Goal: Transaction & Acquisition: Subscribe to service/newsletter

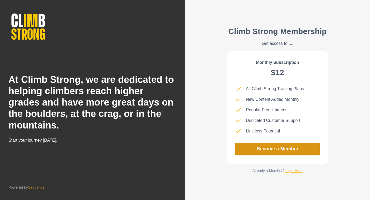
click at [287, 151] on link "Become a Member" at bounding box center [277, 148] width 84 height 13
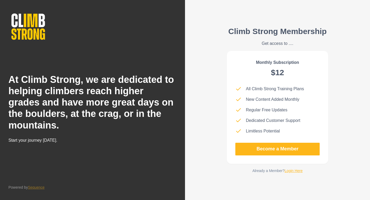
click at [295, 170] on link "Login Here" at bounding box center [293, 170] width 18 height 4
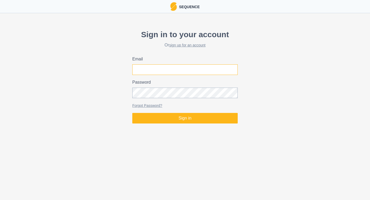
type input "[EMAIL_ADDRESS][DOMAIN_NAME]"
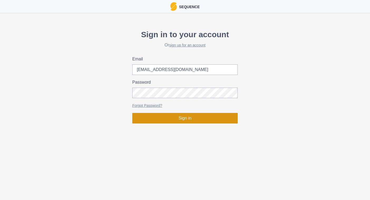
click at [210, 120] on button "Sign in" at bounding box center [184, 118] width 105 height 11
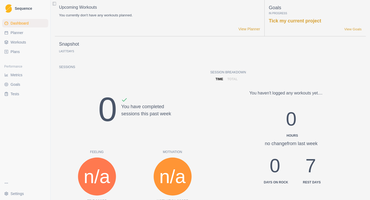
click at [27, 56] on div "Dashboard Planner Workouts Plans" at bounding box center [25, 37] width 50 height 41
click at [27, 52] on link "Plans" at bounding box center [25, 51] width 46 height 8
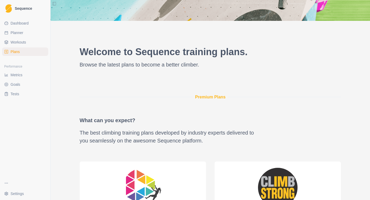
scroll to position [159, 0]
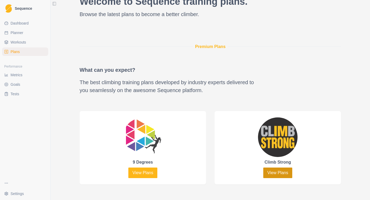
click at [272, 171] on link "View Plans" at bounding box center [277, 172] width 29 height 11
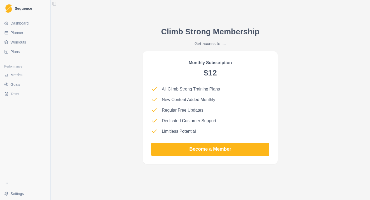
scroll to position [472, 0]
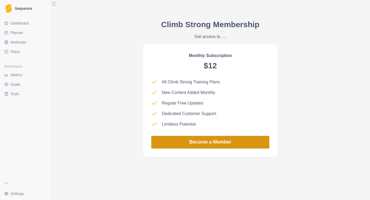
click at [224, 143] on link "Become a Member" at bounding box center [210, 142] width 118 height 13
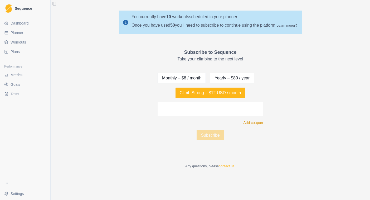
click at [251, 123] on p "Add coupon" at bounding box center [253, 123] width 20 height 6
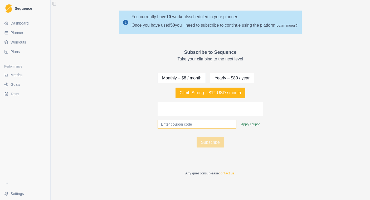
click at [210, 121] on input "text" at bounding box center [196, 124] width 79 height 8
type input "YOUARESTRONG"
click at [256, 125] on p "Apply coupon" at bounding box center [251, 124] width 28 height 12
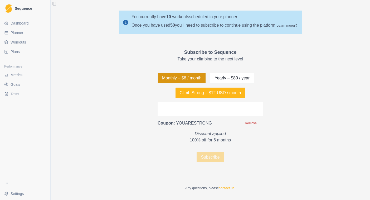
click at [204, 77] on button "Monthly – $8 / month" at bounding box center [181, 78] width 48 height 11
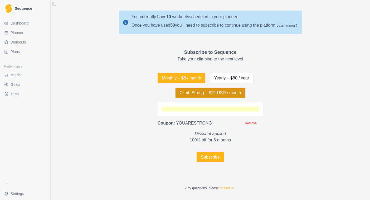
click at [219, 95] on button "Climb Strong – $12 USD / month" at bounding box center [210, 92] width 70 height 11
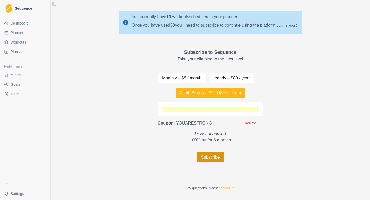
click at [208, 160] on button "Subscribe" at bounding box center [209, 156] width 27 height 11
click at [211, 159] on button "Subscribe" at bounding box center [209, 156] width 27 height 11
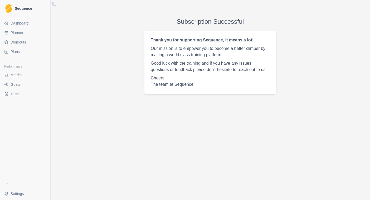
click at [131, 92] on div "Subscription Successful Thank you for supporting Sequence, it means a lot! Our …" at bounding box center [210, 55] width 319 height 85
click at [129, 44] on div "Subscription Successful Thank you for supporting Sequence, it means a lot! Our …" at bounding box center [210, 55] width 319 height 85
click at [55, 3] on button "Toggle Sidebar" at bounding box center [54, 3] width 7 height 7
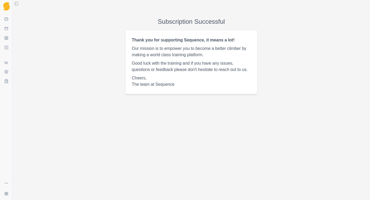
click at [20, 3] on button "Toggle Sidebar" at bounding box center [16, 3] width 7 height 7
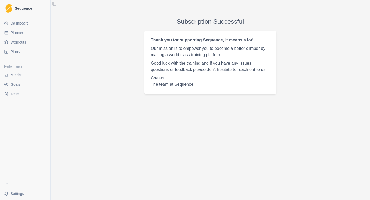
click at [18, 51] on span "Plans" at bounding box center [15, 51] width 9 height 5
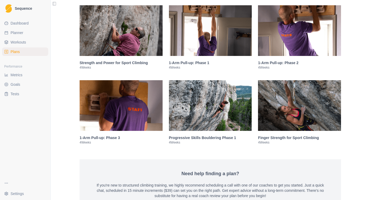
scroll to position [780, 0]
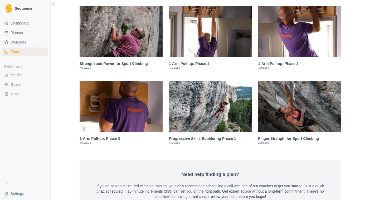
click at [272, 112] on img at bounding box center [299, 106] width 83 height 51
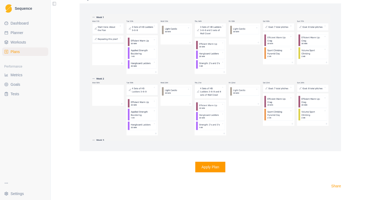
scroll to position [1142, 0]
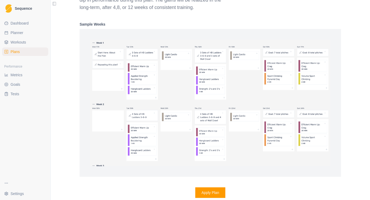
click at [139, 82] on img at bounding box center [210, 102] width 240 height 126
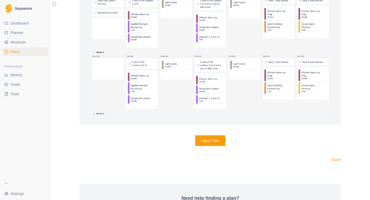
scroll to position [1212, 0]
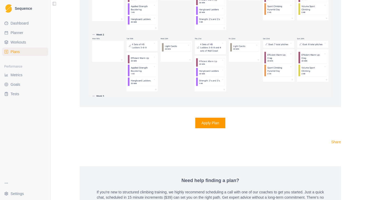
click at [212, 128] on button "Apply Plan" at bounding box center [210, 122] width 30 height 11
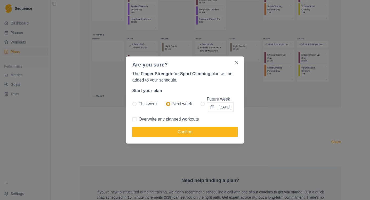
click at [138, 105] on label "This week" at bounding box center [144, 104] width 25 height 16
click at [132, 104] on input "This week" at bounding box center [132, 104] width 0 height 0
radio input "true"
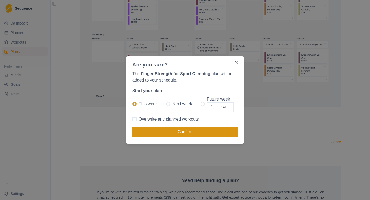
click at [162, 132] on button "Confirm" at bounding box center [184, 131] width 105 height 11
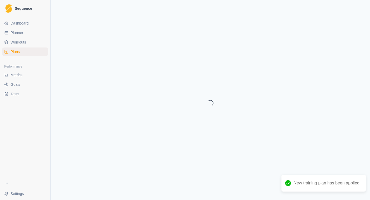
select select "month"
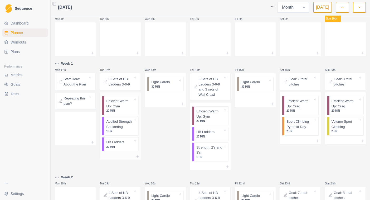
scroll to position [58, 0]
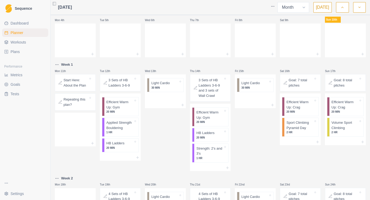
click at [83, 88] on div "Start Here: About the Plan" at bounding box center [75, 82] width 41 height 17
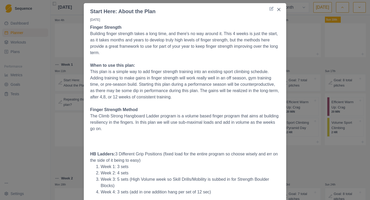
scroll to position [13, 0]
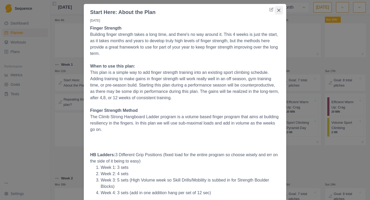
click at [281, 11] on button "Close" at bounding box center [278, 10] width 8 height 8
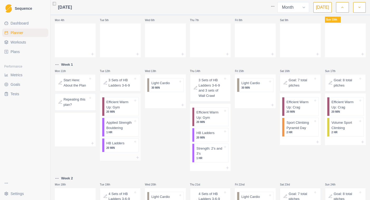
click at [124, 130] on p "Applied Strength Bouldering" at bounding box center [119, 125] width 27 height 10
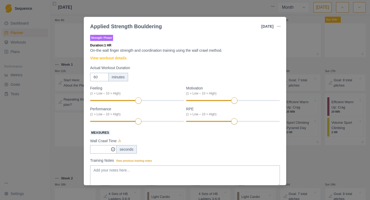
scroll to position [0, 0]
click at [117, 59] on link "View workout details" at bounding box center [108, 58] width 36 height 6
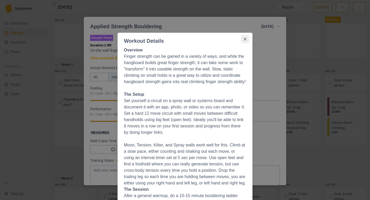
click at [246, 38] on icon "Close" at bounding box center [244, 38] width 3 height 3
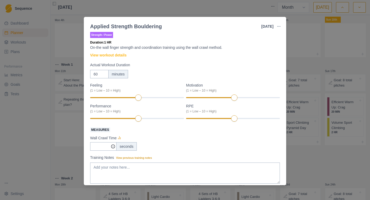
scroll to position [4, 0]
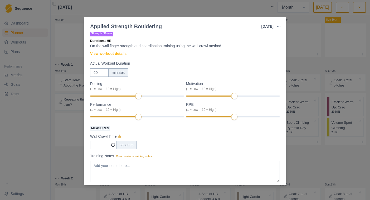
click at [297, 48] on div "Applied Strength Bouldering 12 Aug 2025 Link To Goal View Workout Metrics Edit …" at bounding box center [185, 100] width 370 height 200
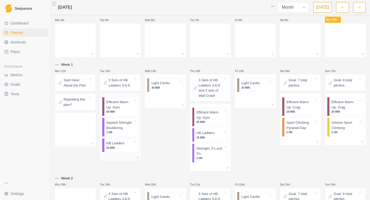
click at [131, 111] on p "20 MIN" at bounding box center [119, 112] width 27 height 4
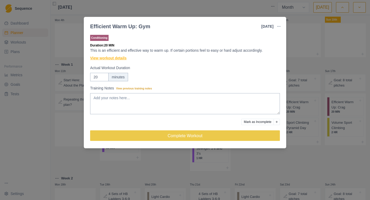
click at [113, 57] on link "View workout details" at bounding box center [108, 58] width 36 height 6
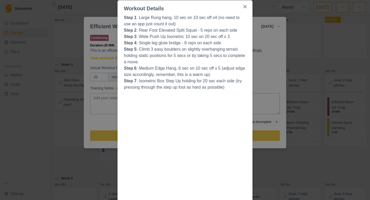
scroll to position [0, 0]
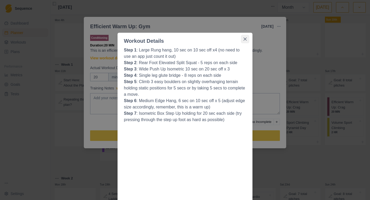
click at [244, 37] on icon "Close" at bounding box center [244, 38] width 3 height 3
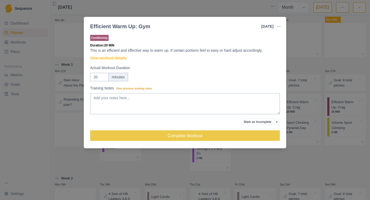
click at [302, 23] on div "Efficient Warm Up: Gym 12 Aug 2025 Link To Goal View Workout Metrics Edit Origi…" at bounding box center [185, 100] width 370 height 200
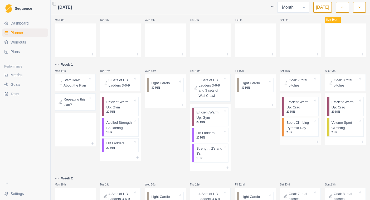
click at [291, 99] on p "Efficient Warm Up: Crag" at bounding box center [299, 104] width 27 height 10
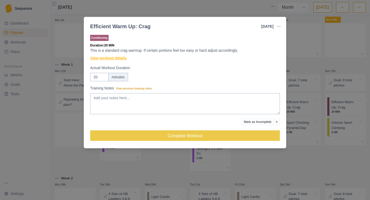
click at [126, 57] on link "View workout details" at bounding box center [108, 58] width 36 height 6
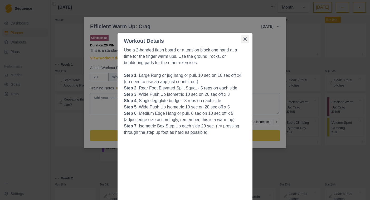
click at [243, 40] on button "Close" at bounding box center [245, 39] width 8 height 8
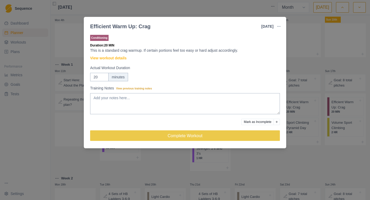
click at [305, 38] on div "Efficient Warm Up: Crag 16 Aug 2025 Link To Goal View Workout Metrics Edit Orig…" at bounding box center [185, 100] width 370 height 200
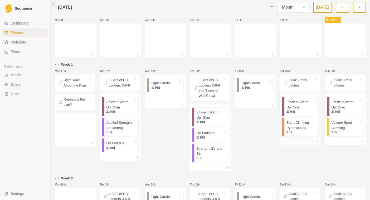
click at [299, 130] on p "2 HR" at bounding box center [299, 132] width 27 height 4
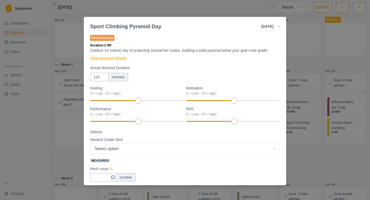
click at [123, 58] on link "View workout details" at bounding box center [108, 58] width 36 height 6
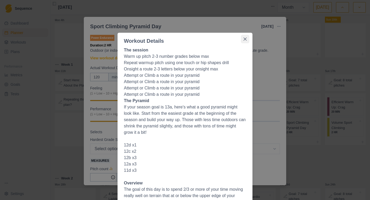
click at [244, 40] on icon "Close" at bounding box center [244, 38] width 3 height 3
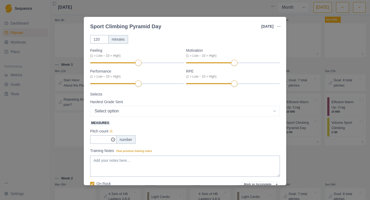
scroll to position [35, 0]
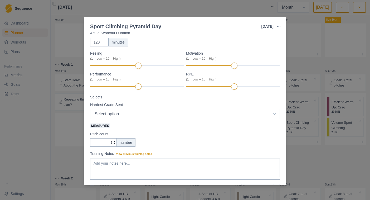
click at [310, 23] on div "Sport Climbing Pyramid Day 16 Aug 2025 Link To Goal View Workout Metrics Edit O…" at bounding box center [185, 100] width 370 height 200
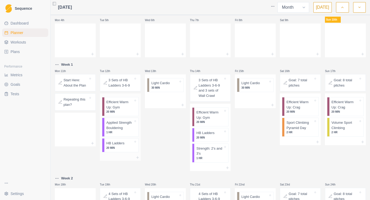
click at [125, 129] on p "Applied Strength Bouldering" at bounding box center [119, 125] width 27 height 10
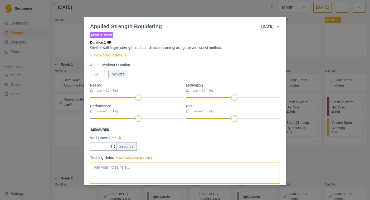
scroll to position [3, 0]
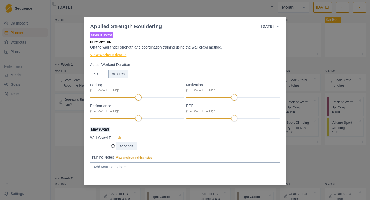
click at [119, 54] on link "View workout details" at bounding box center [108, 55] width 36 height 6
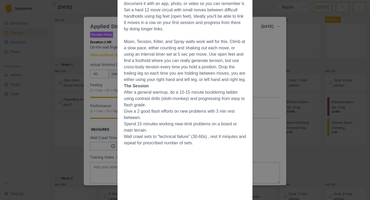
scroll to position [103, 0]
click at [345, 62] on div "Workout Details Overview Finger strength can be gained in a variety of ways, an…" at bounding box center [185, 100] width 370 height 200
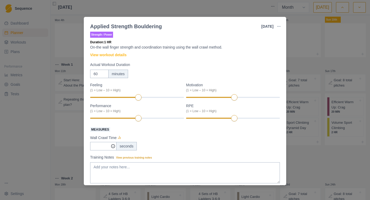
click at [290, 34] on div "Applied Strength Bouldering 12 Aug 2025 Link To Goal View Workout Metrics Edit …" at bounding box center [185, 100] width 370 height 200
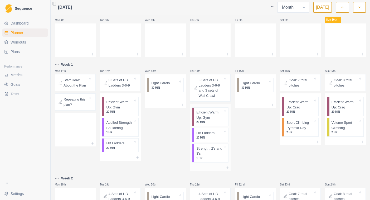
click at [212, 157] on p "1 HR" at bounding box center [209, 158] width 27 height 4
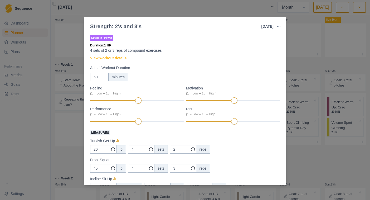
scroll to position [0, 0]
click at [116, 59] on link "View workout details" at bounding box center [108, 58] width 36 height 6
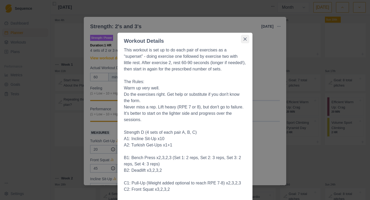
click at [244, 40] on icon "Close" at bounding box center [244, 38] width 3 height 3
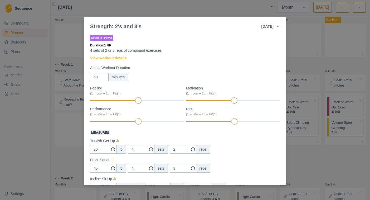
click at [312, 42] on div "Strength: 2's and 3's 14 Aug 2025 Link To Goal View Workout Metrics Edit Origin…" at bounding box center [185, 100] width 370 height 200
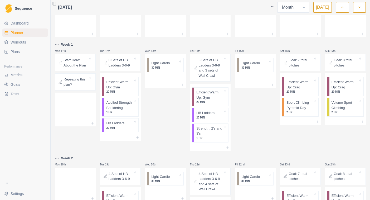
scroll to position [75, 0]
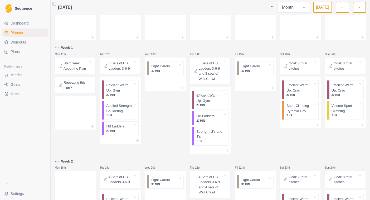
click at [126, 66] on p "3 Sets of HB Ladders 3-6-9" at bounding box center [120, 66] width 24 height 10
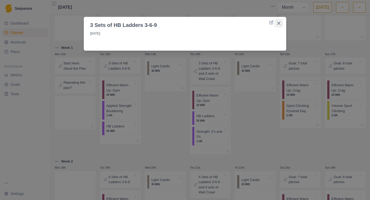
click at [279, 23] on icon "Close" at bounding box center [278, 23] width 3 height 3
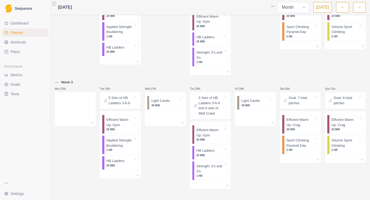
scroll to position [266, 0]
click at [212, 168] on p "Strength: 2's and 3's" at bounding box center [209, 168] width 27 height 10
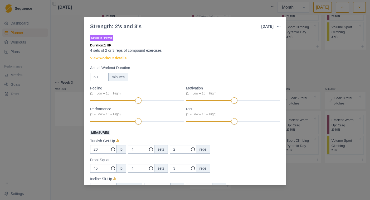
scroll to position [0, 0]
click at [306, 53] on div "Strength: 2's and 3's 28 Aug 2025 Link To Goal View Workout Metrics Edit Origin…" at bounding box center [185, 100] width 370 height 200
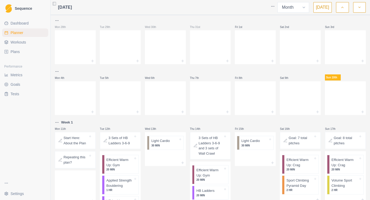
click at [19, 53] on span "Plans" at bounding box center [15, 51] width 9 height 5
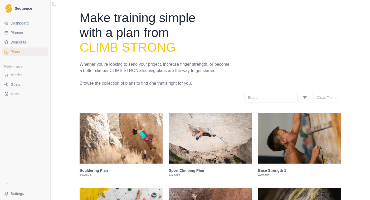
click at [28, 40] on link "Workouts" at bounding box center [25, 42] width 46 height 8
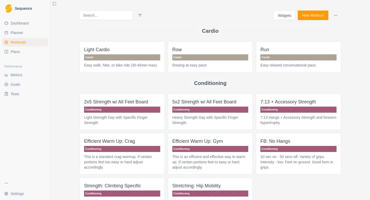
click at [25, 48] on link "Plans" at bounding box center [25, 51] width 46 height 8
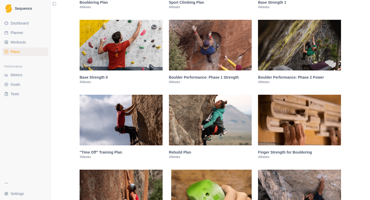
scroll to position [168, 0]
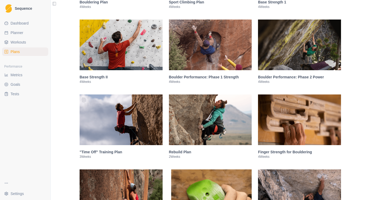
click at [302, 65] on img at bounding box center [299, 44] width 83 height 51
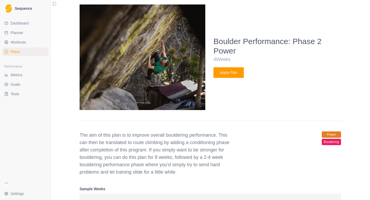
scroll to position [269, 0]
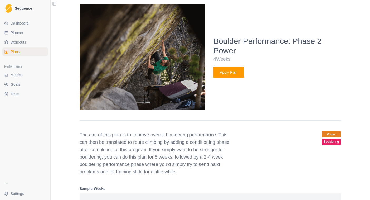
click at [239, 76] on button "Apply Plan" at bounding box center [228, 72] width 30 height 11
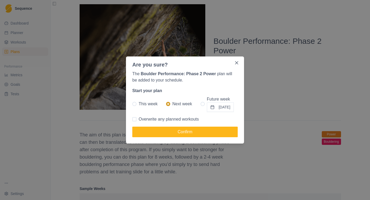
click at [162, 117] on span "Overwrite any planned workouts" at bounding box center [168, 119] width 60 height 6
click at [132, 119] on input "Overwrite any planned workouts" at bounding box center [132, 119] width 0 height 0
checkbox input "true"
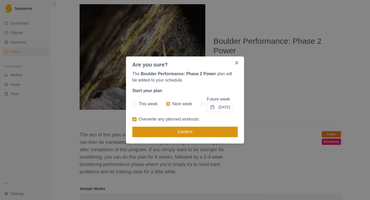
click at [168, 133] on button "Confirm" at bounding box center [184, 131] width 105 height 11
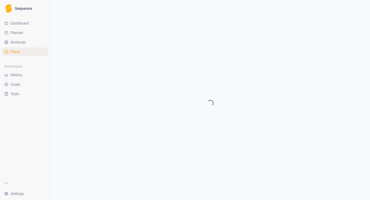
select select "month"
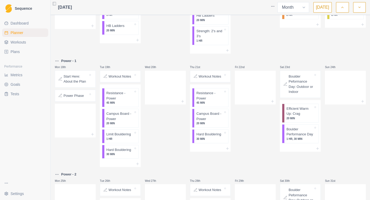
scroll to position [174, 0]
click at [127, 117] on p "Campus Board - Power" at bounding box center [119, 116] width 27 height 10
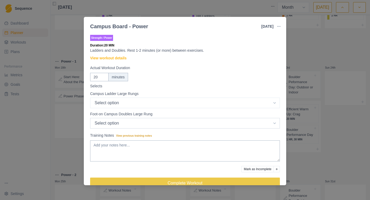
scroll to position [0, 0]
click at [115, 59] on link "View workout details" at bounding box center [108, 58] width 36 height 6
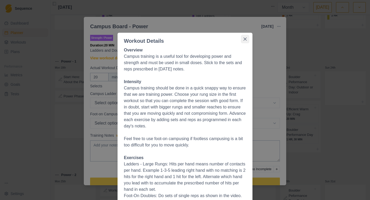
click at [246, 40] on icon "Close" at bounding box center [244, 38] width 3 height 3
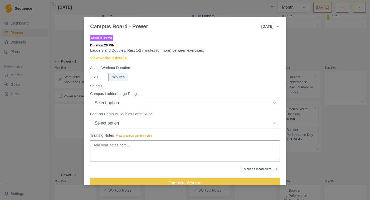
click at [319, 35] on div "Campus Board - Power 19 Aug 2025 Link To Goal View Workout Metrics Edit Origina…" at bounding box center [185, 100] width 370 height 200
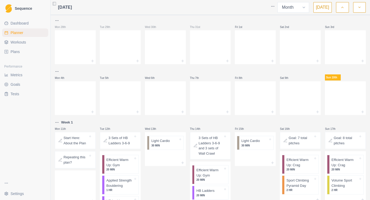
click at [14, 77] on span "Metrics" at bounding box center [17, 74] width 12 height 5
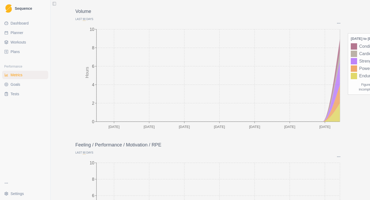
click at [332, 120] on icon at bounding box center [225, 112] width 228 height 18
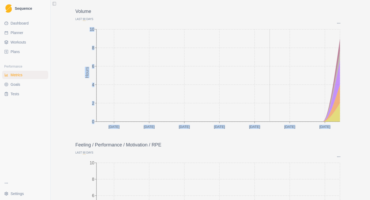
drag, startPoint x: 337, startPoint y: 99, endPoint x: 267, endPoint y: 106, distance: 70.6
click at [267, 106] on icon "13 May 27 May 10 Jun 24 Jun 8 Jul 22 Jul 5 Aug 0 2 4 6 8 10 Hours" at bounding box center [210, 77] width 270 height 105
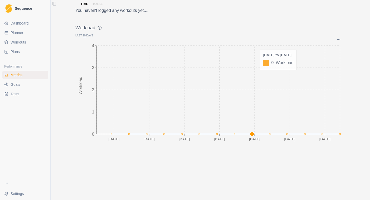
scroll to position [512, 0]
click at [33, 86] on link "Goals" at bounding box center [25, 84] width 46 height 8
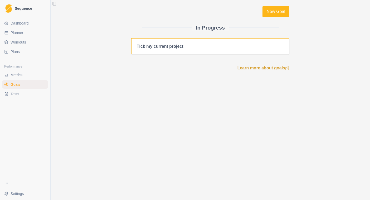
click at [171, 48] on div "Tick my current project" at bounding box center [160, 46] width 47 height 5
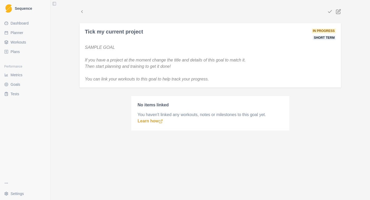
click at [22, 23] on span "Dashboard" at bounding box center [20, 23] width 18 height 5
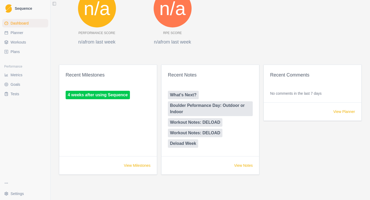
scroll to position [255, 0]
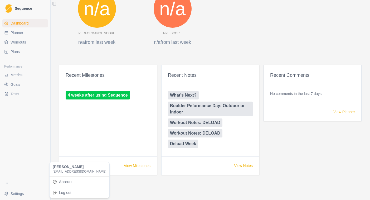
click at [10, 194] on html "Sequence Dashboard Planner Workouts Plans Performance Metrics Goals Tests Setti…" at bounding box center [185, 100] width 370 height 200
click at [65, 182] on link "Account" at bounding box center [80, 181] width 58 height 8
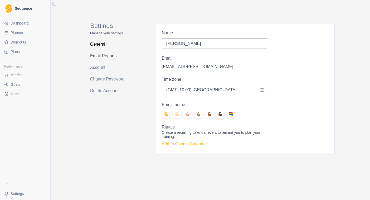
click at [103, 55] on link "Email Reports" at bounding box center [111, 56] width 42 height 8
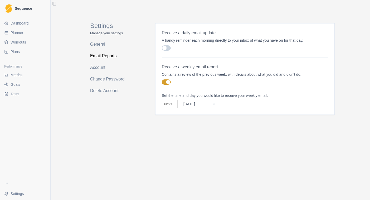
click at [168, 84] on span at bounding box center [168, 82] width 4 height 4
click at [162, 79] on input "checkbox" at bounding box center [161, 79] width 0 height 0
checkbox input "false"
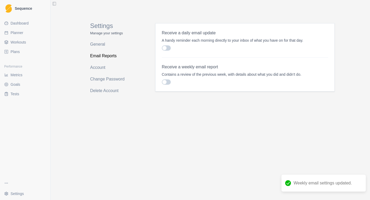
click at [19, 25] on span "Dashboard" at bounding box center [20, 23] width 18 height 5
